Goal: Navigation & Orientation: Find specific page/section

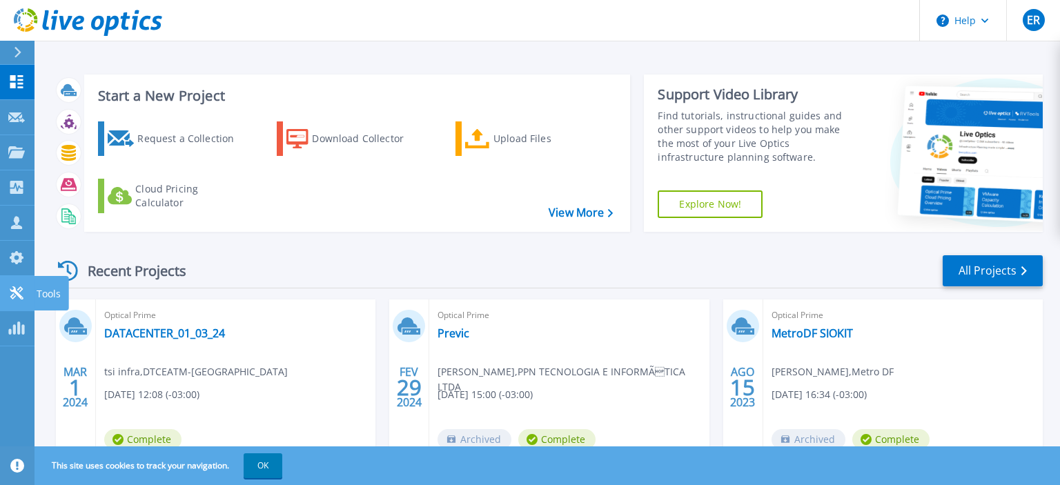
click at [14, 298] on icon at bounding box center [16, 292] width 17 height 13
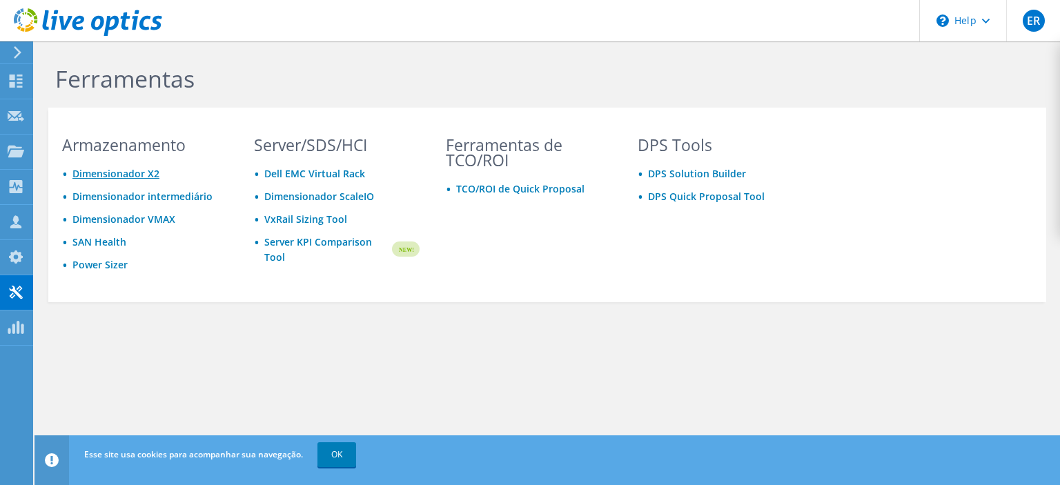
click at [140, 170] on link "Dimensionador X2" at bounding box center [115, 173] width 87 height 13
click at [169, 198] on link "Dimensionador intermediário" at bounding box center [142, 196] width 140 height 13
click at [137, 286] on div "Armazenamento Dimensionador X2 Dimensionador intermediário Dimensionador VMAX S…" at bounding box center [144, 217] width 193 height 160
